Goal: Task Accomplishment & Management: Manage account settings

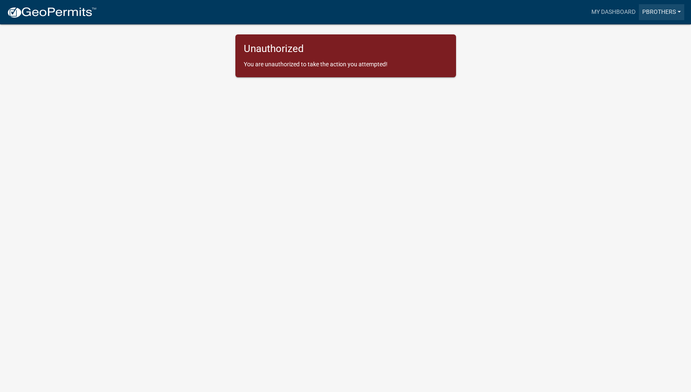
click at [660, 9] on link "pbrothers" at bounding box center [661, 12] width 45 height 16
click at [647, 84] on link "Logout" at bounding box center [648, 82] width 72 height 20
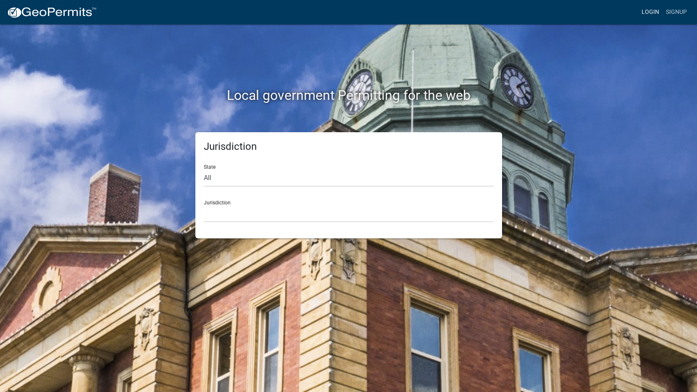
click at [655, 8] on link "Login" at bounding box center [650, 12] width 24 height 16
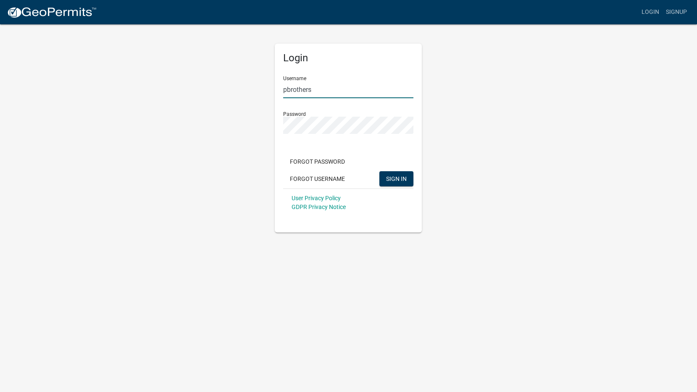
click at [374, 92] on input "pbrothers" at bounding box center [348, 89] width 130 height 17
type input "[EMAIL_ADDRESS][DOMAIN_NAME]"
click at [403, 179] on span "SIGN IN" at bounding box center [396, 178] width 21 height 7
